Goal: Task Accomplishment & Management: Manage account settings

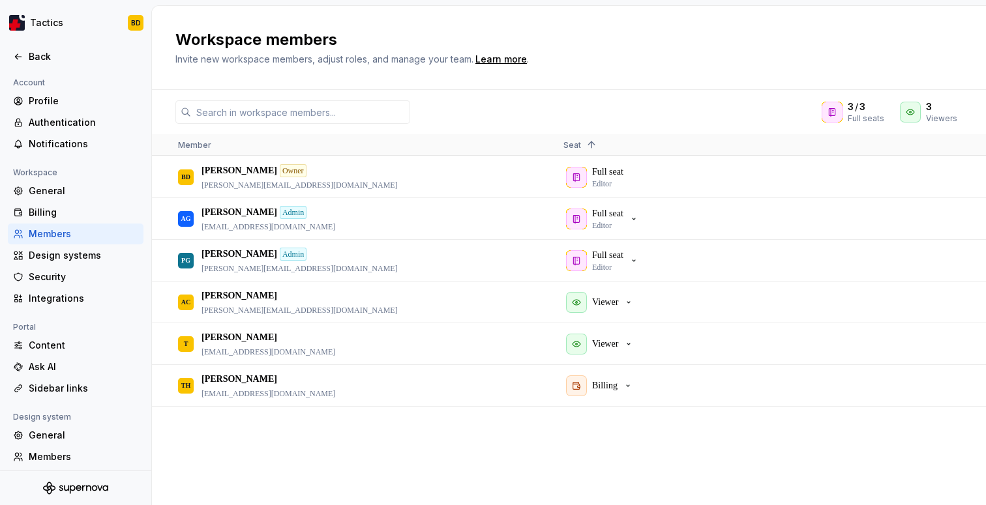
click at [587, 39] on h2 "Workspace members" at bounding box center [560, 39] width 771 height 21
click at [74, 456] on div "Members" at bounding box center [84, 456] width 110 height 13
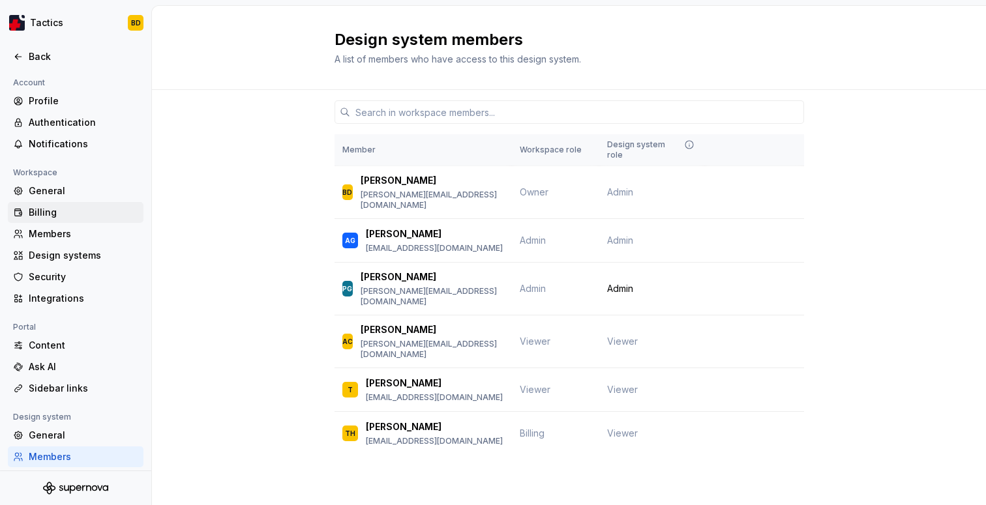
click at [85, 222] on div "Billing" at bounding box center [76, 212] width 136 height 21
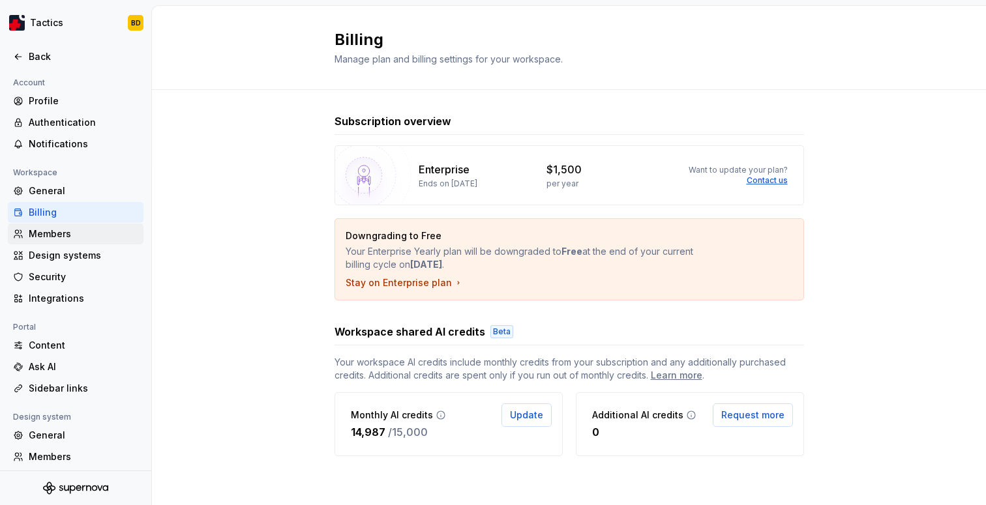
click at [85, 228] on div "Members" at bounding box center [84, 234] width 110 height 13
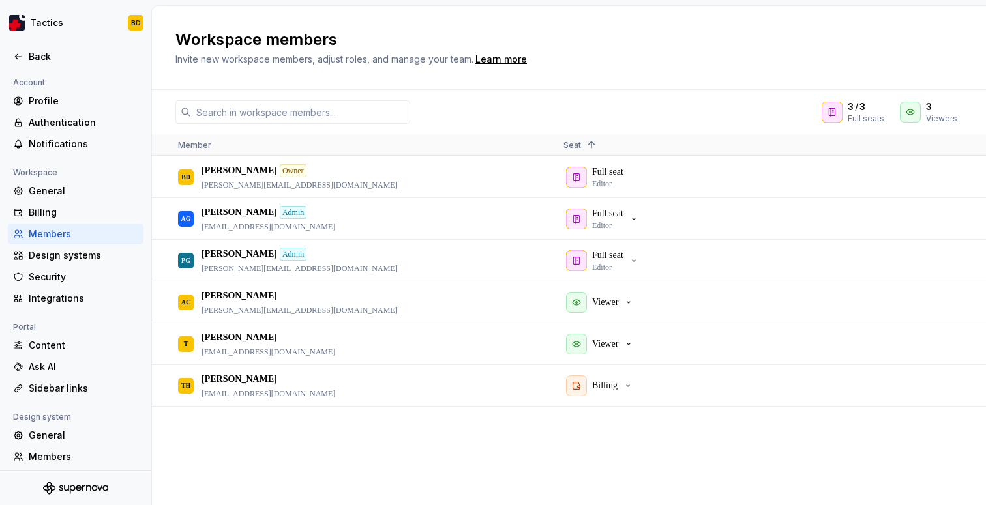
click at [584, 108] on div "3 / 3 Full seats 3 Viewers" at bounding box center [569, 111] width 834 height 23
click at [961, 52] on div "Workspace members Invite new workspace members, adjust roles, and manage your t…" at bounding box center [568, 47] width 787 height 37
click at [887, 54] on div "Workspace members Invite new workspace members, adjust roles, and manage your t…" at bounding box center [560, 47] width 771 height 37
click at [927, 58] on div "Workspace members Invite new workspace members, adjust roles, and manage your t…" at bounding box center [560, 47] width 771 height 37
click at [906, 57] on div "Workspace members Invite new workspace members, adjust roles, and manage your t…" at bounding box center [560, 47] width 771 height 37
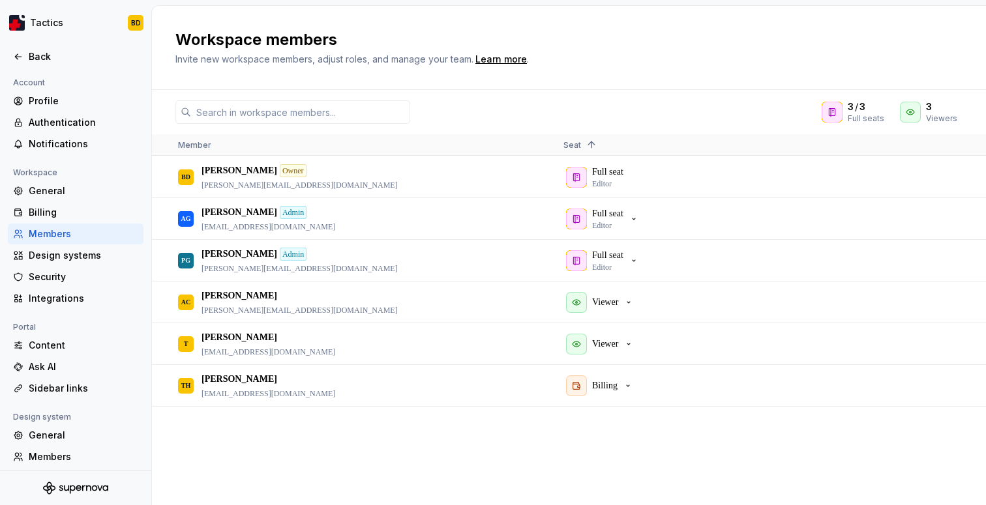
click at [906, 57] on div "Workspace members Invite new workspace members, adjust roles, and manage your t…" at bounding box center [560, 47] width 771 height 37
click at [905, 57] on div "Workspace members Invite new workspace members, adjust roles, and manage your t…" at bounding box center [560, 47] width 771 height 37
click at [904, 57] on div "Workspace members Invite new workspace members, adjust roles, and manage your t…" at bounding box center [560, 47] width 771 height 37
click at [902, 58] on div "Workspace members Invite new workspace members, adjust roles, and manage your t…" at bounding box center [560, 47] width 771 height 37
